Goal: Task Accomplishment & Management: Use online tool/utility

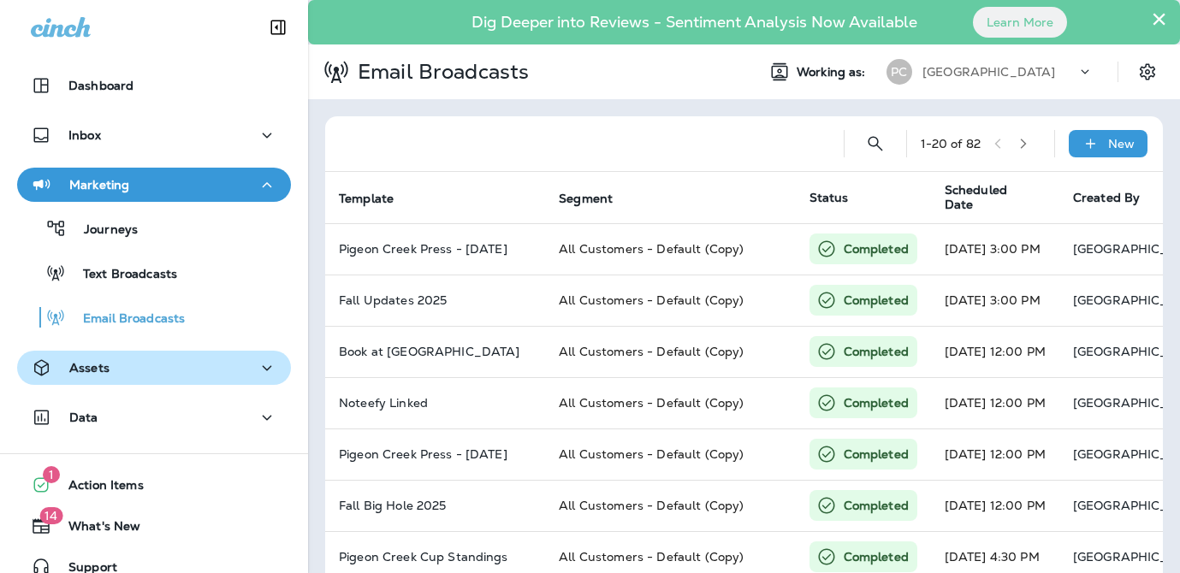
click at [119, 367] on div "Assets" at bounding box center [154, 368] width 246 height 21
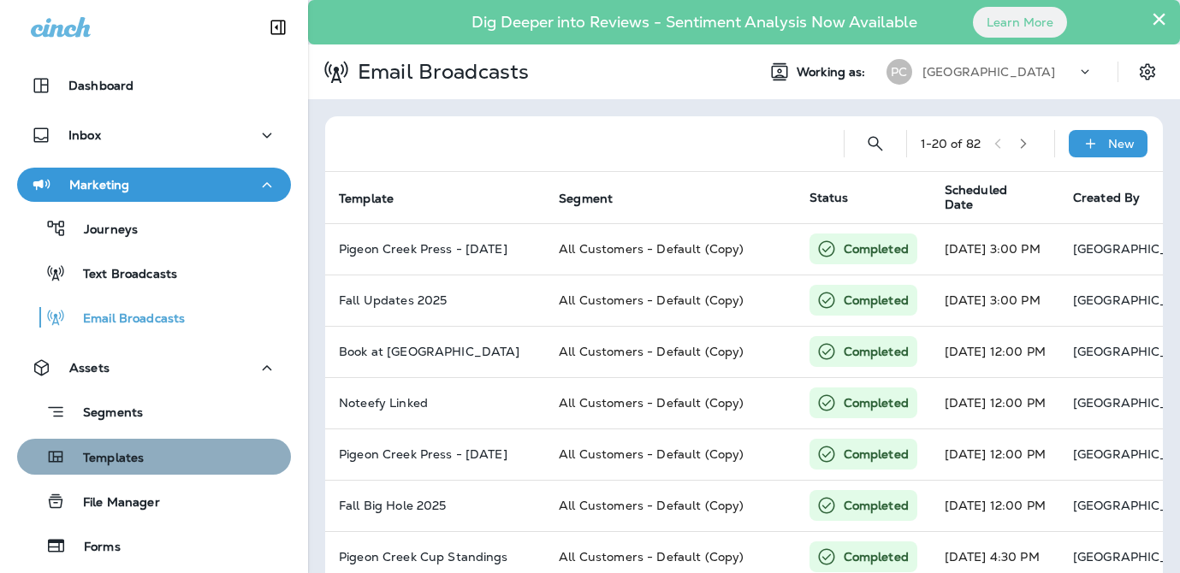
click at [108, 465] on p "Templates" at bounding box center [105, 459] width 78 height 16
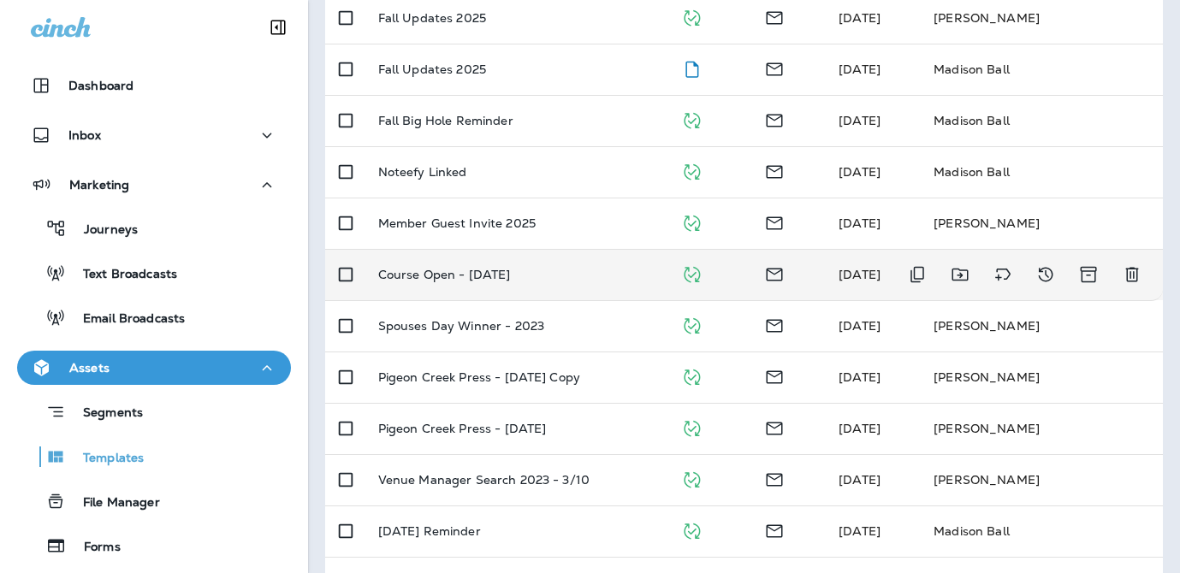
scroll to position [403, 0]
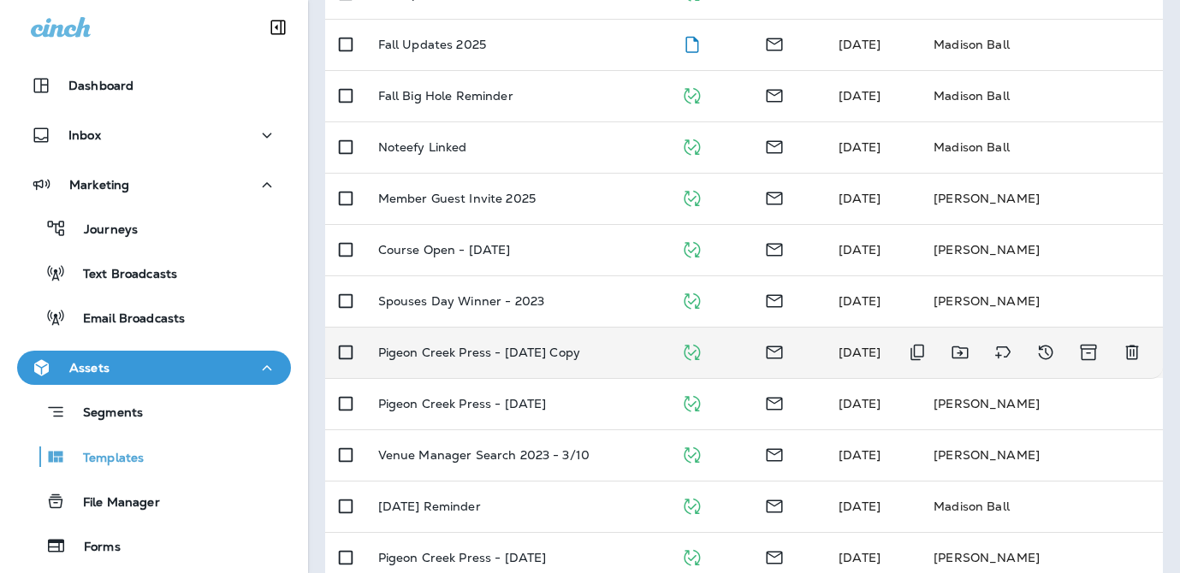
click at [632, 346] on div "Pigeon Creek Press - [DATE] Copy" at bounding box center [516, 353] width 276 height 14
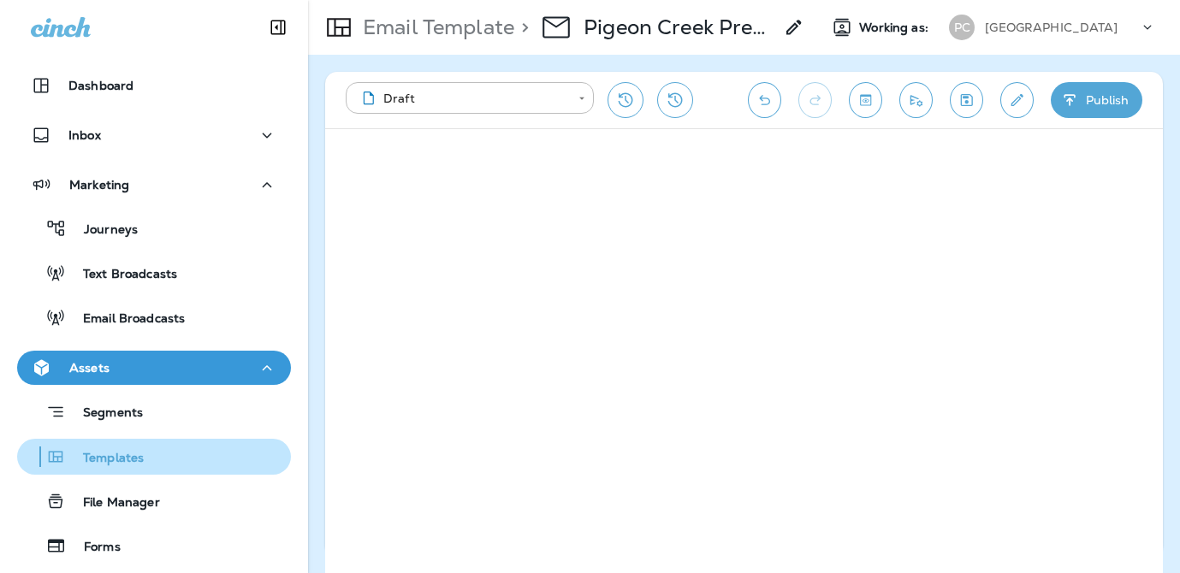
click at [110, 454] on p "Templates" at bounding box center [105, 459] width 78 height 16
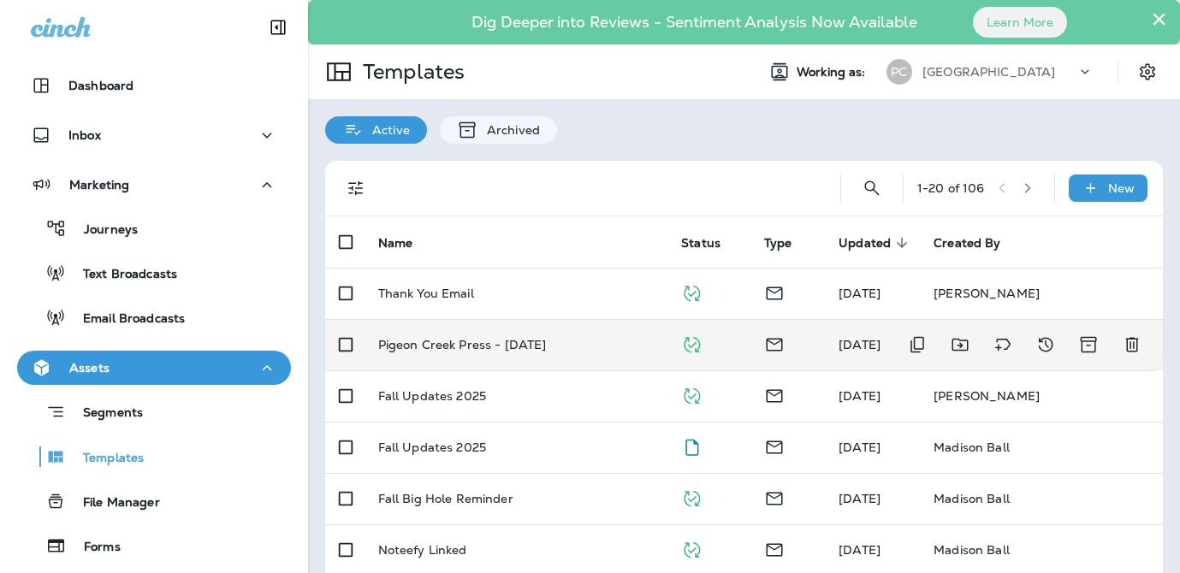
click at [614, 334] on td "Pigeon Creek Press - [DATE]" at bounding box center [517, 344] width 304 height 51
